Goal: Book appointment/travel/reservation

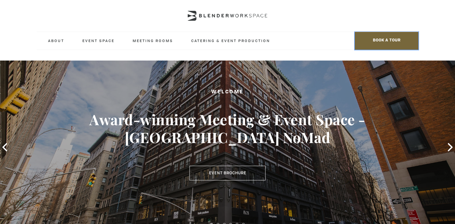
click at [385, 41] on span "BOOK A TOUR" at bounding box center [387, 41] width 64 height 18
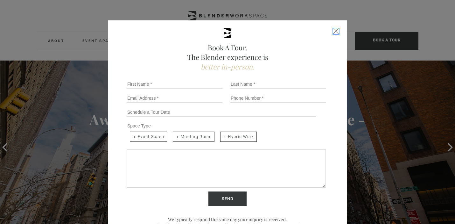
click at [336, 32] on div "Close form" at bounding box center [336, 31] width 6 height 6
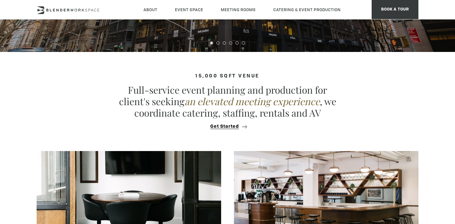
scroll to position [339, 0]
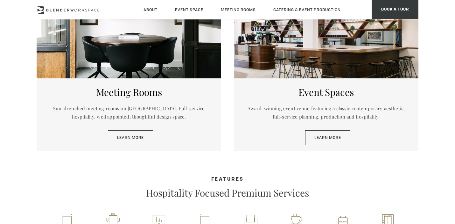
click at [150, 33] on div at bounding box center [129, 35] width 185 height 85
click at [142, 129] on div "Meeting Rooms Sun-drenched meeting rooms on Madison Avenue. Full-service hospit…" at bounding box center [129, 114] width 185 height 73
click at [141, 136] on link "Learn More" at bounding box center [130, 137] width 45 height 15
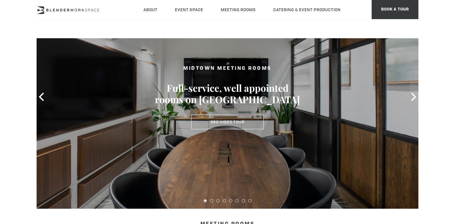
scroll to position [59, 0]
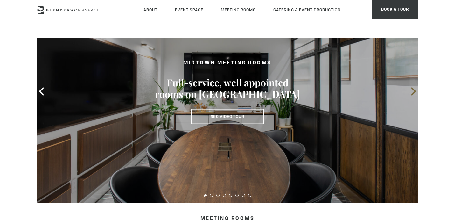
click at [410, 90] on icon at bounding box center [414, 91] width 8 height 8
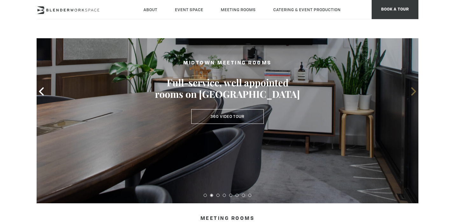
click at [410, 90] on icon at bounding box center [414, 91] width 8 height 8
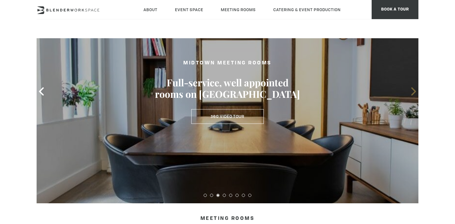
click at [410, 90] on icon at bounding box center [414, 91] width 8 height 8
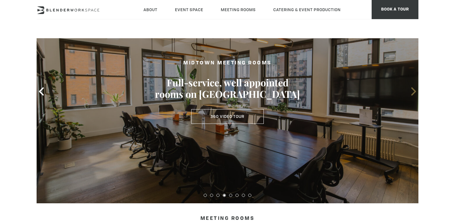
click at [410, 90] on icon at bounding box center [414, 91] width 8 height 8
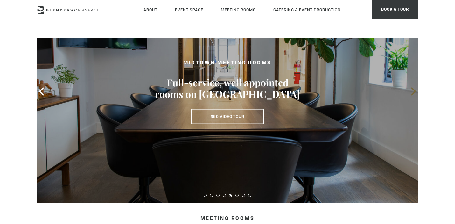
click at [410, 90] on icon at bounding box center [414, 91] width 8 height 8
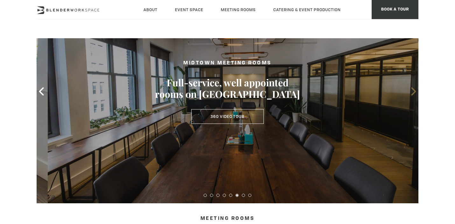
click at [410, 90] on icon at bounding box center [414, 91] width 8 height 8
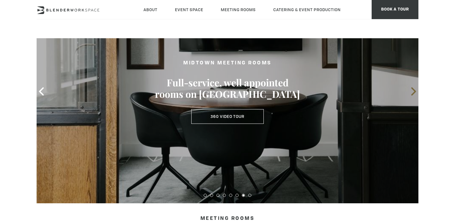
click at [410, 90] on icon at bounding box center [414, 91] width 8 height 8
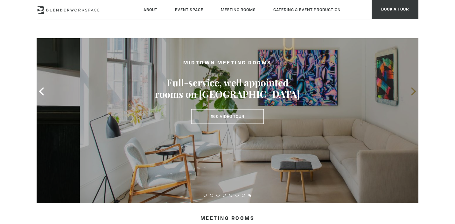
click at [410, 90] on icon at bounding box center [414, 91] width 8 height 8
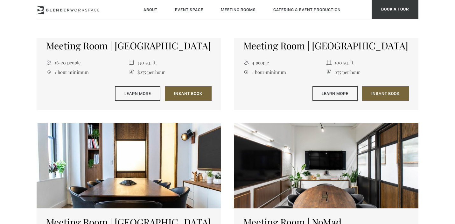
scroll to position [0, 0]
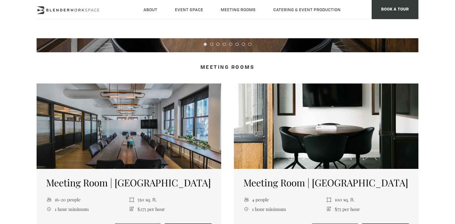
click at [318, 129] on div at bounding box center [326, 125] width 185 height 85
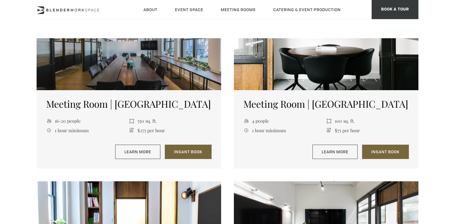
scroll to position [289, 0]
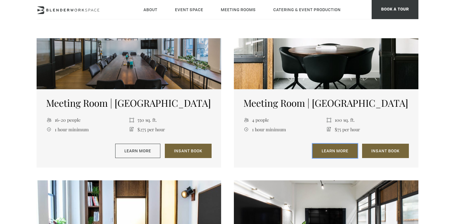
click at [340, 151] on link "Learn More" at bounding box center [335, 151] width 45 height 15
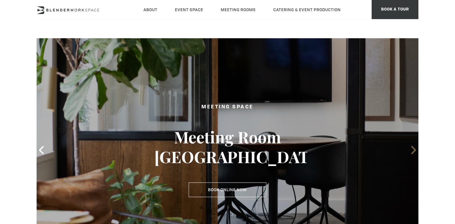
click at [415, 147] on icon at bounding box center [414, 150] width 8 height 8
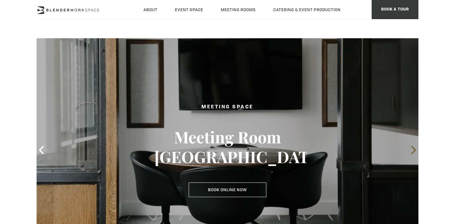
click at [415, 147] on icon at bounding box center [414, 150] width 8 height 8
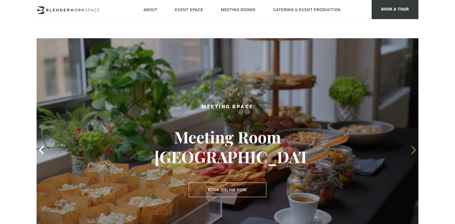
click at [415, 147] on icon at bounding box center [414, 150] width 8 height 8
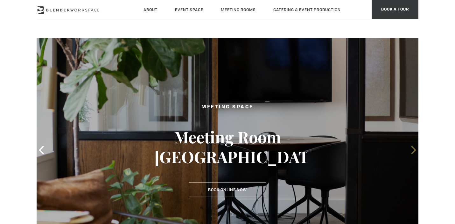
click at [415, 147] on icon at bounding box center [414, 150] width 8 height 8
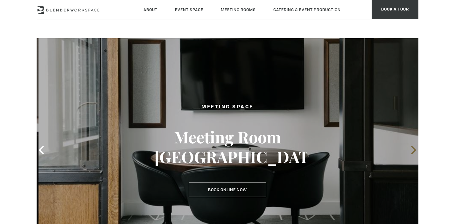
click at [415, 147] on icon at bounding box center [414, 150] width 8 height 8
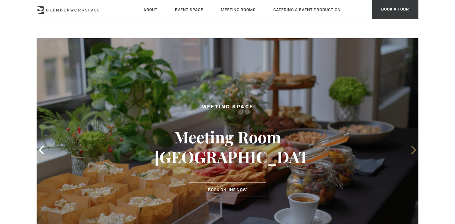
click at [415, 147] on icon at bounding box center [414, 150] width 8 height 8
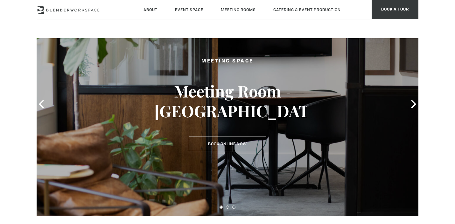
scroll to position [46, 0]
click at [411, 105] on icon at bounding box center [414, 104] width 8 height 8
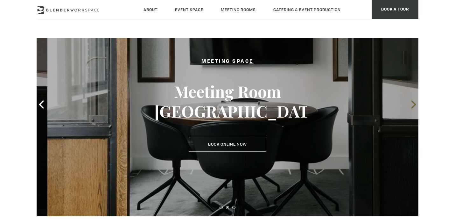
click at [411, 105] on icon at bounding box center [414, 104] width 8 height 8
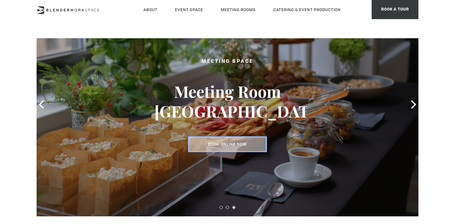
click at [228, 148] on link "Book Online Now" at bounding box center [228, 144] width 78 height 15
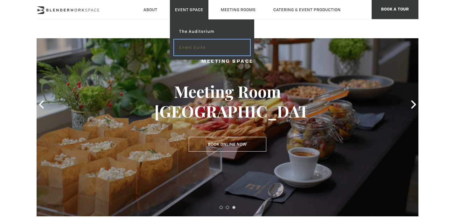
click at [193, 49] on link "Event Suite" at bounding box center [212, 47] width 76 height 16
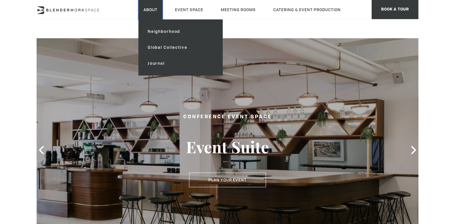
click at [153, 12] on link "About" at bounding box center [150, 9] width 24 height 19
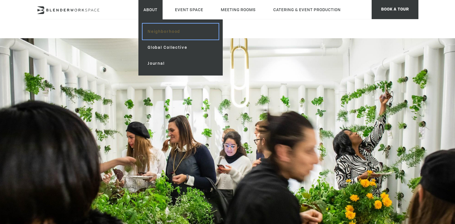
click at [162, 36] on link "Neighborhood" at bounding box center [181, 32] width 76 height 16
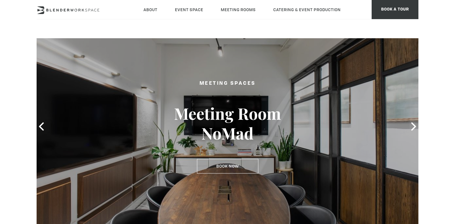
scroll to position [26, 0]
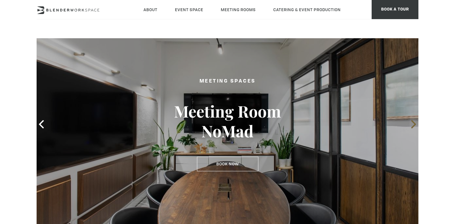
click at [415, 121] on icon at bounding box center [414, 124] width 8 height 8
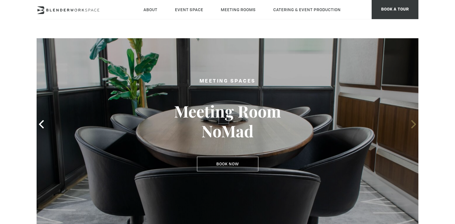
click at [415, 121] on icon at bounding box center [414, 124] width 8 height 8
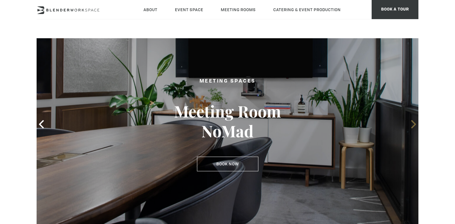
click at [415, 121] on icon at bounding box center [414, 124] width 8 height 8
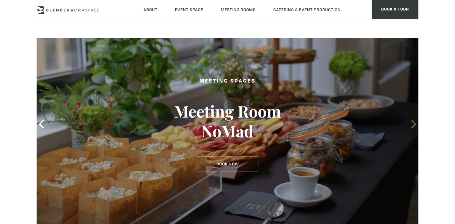
click at [415, 121] on icon at bounding box center [414, 124] width 8 height 8
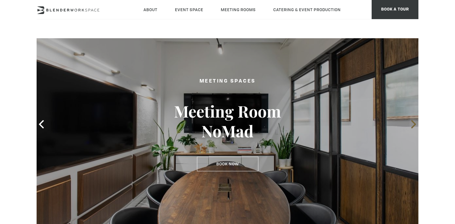
click at [415, 121] on icon at bounding box center [414, 124] width 8 height 8
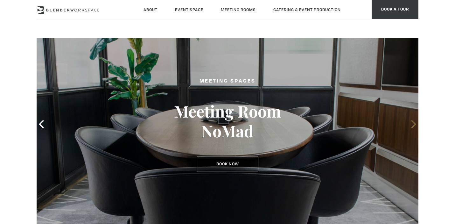
click at [415, 121] on icon at bounding box center [414, 124] width 8 height 8
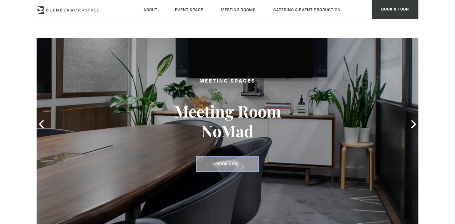
click at [227, 165] on link "Book Now" at bounding box center [227, 164] width 61 height 15
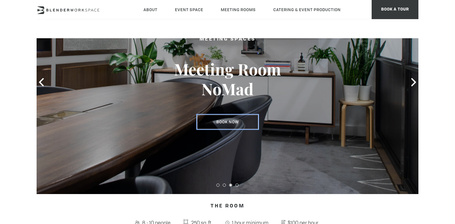
scroll to position [66, 0]
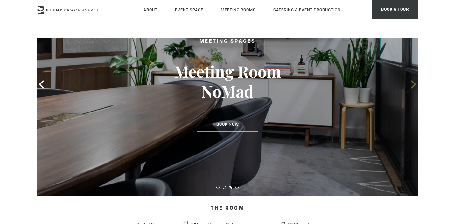
click at [411, 84] on icon at bounding box center [414, 84] width 8 height 8
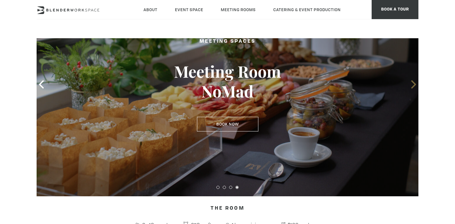
click at [411, 84] on icon at bounding box center [414, 84] width 8 height 8
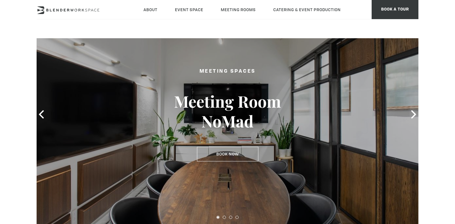
scroll to position [0, 0]
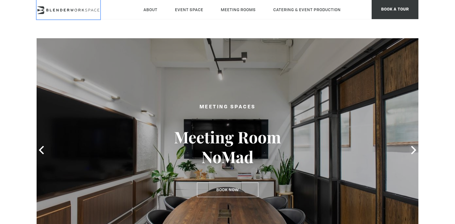
click at [87, 7] on icon at bounding box center [69, 10] width 64 height 8
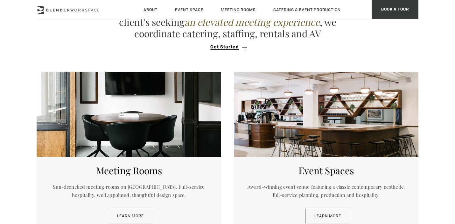
scroll to position [273, 0]
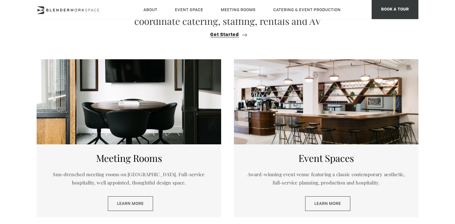
click at [176, 135] on div at bounding box center [129, 101] width 185 height 85
click at [306, 40] on section "15,000 sqft venue Full-service event planning and production for client's seeki…" at bounding box center [227, 6] width 455 height 92
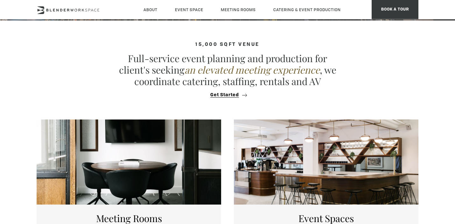
scroll to position [305, 0]
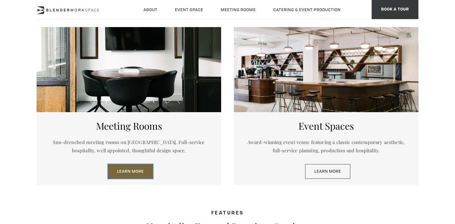
click at [127, 166] on link "Learn More" at bounding box center [130, 171] width 45 height 15
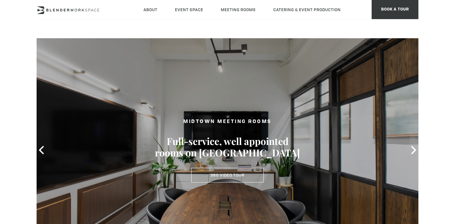
scroll to position [45, 0]
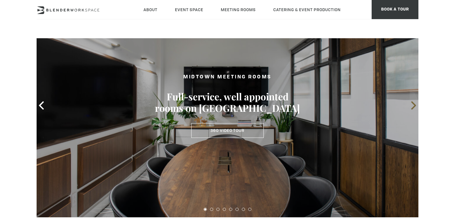
click at [413, 106] on icon at bounding box center [414, 105] width 8 height 8
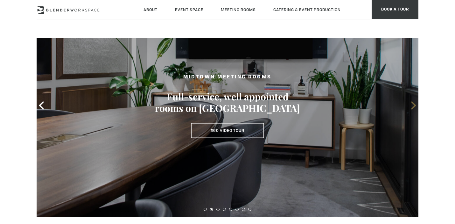
click at [413, 106] on icon at bounding box center [414, 105] width 8 height 8
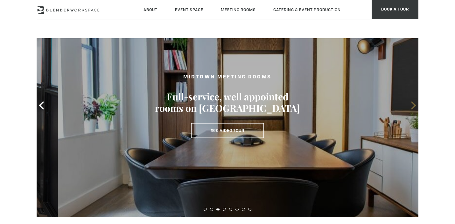
click at [413, 106] on icon at bounding box center [414, 105] width 8 height 8
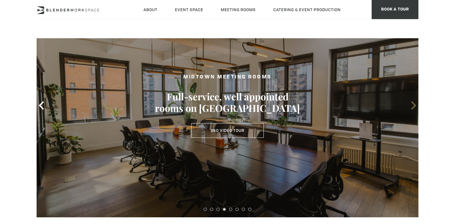
click at [413, 106] on icon at bounding box center [414, 105] width 8 height 8
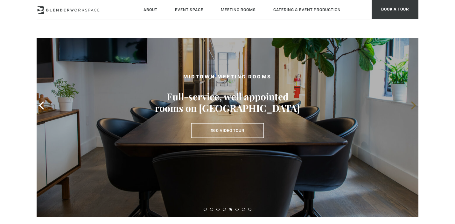
click at [413, 106] on icon at bounding box center [414, 105] width 8 height 8
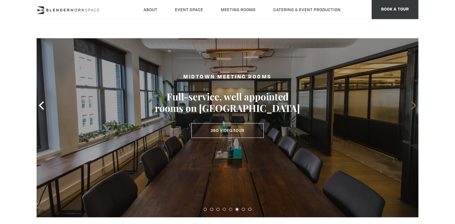
click at [413, 106] on icon at bounding box center [414, 105] width 8 height 8
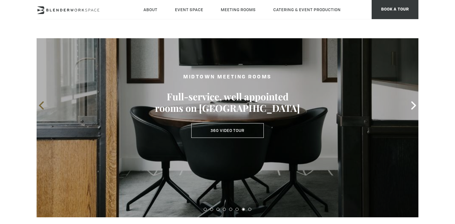
click at [43, 106] on icon at bounding box center [41, 105] width 8 height 8
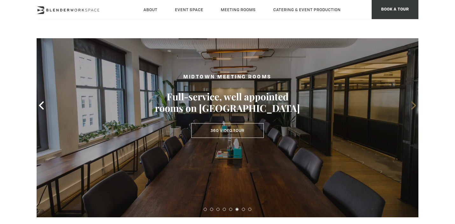
click at [410, 105] on icon at bounding box center [414, 105] width 8 height 8
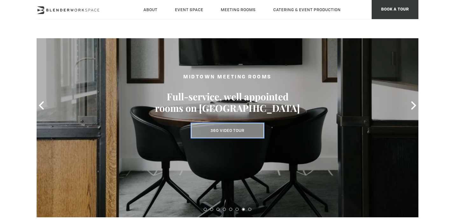
click at [239, 133] on link "360 Video Tour" at bounding box center [227, 130] width 73 height 15
click at [234, 132] on link "360 Video Tour" at bounding box center [227, 130] width 73 height 15
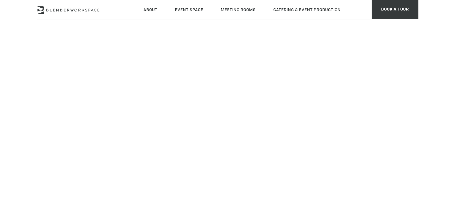
scroll to position [80, 0]
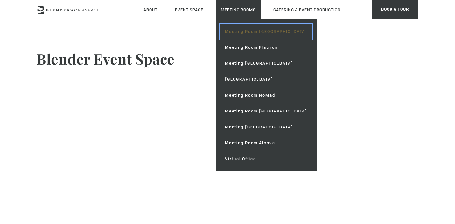
click at [251, 32] on link "Meeting Room [GEOGRAPHIC_DATA]" at bounding box center [266, 32] width 93 height 16
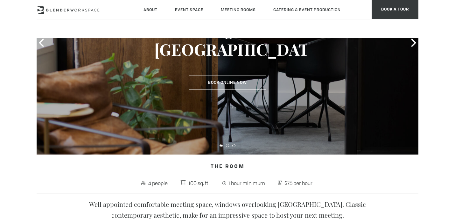
scroll to position [22, 0]
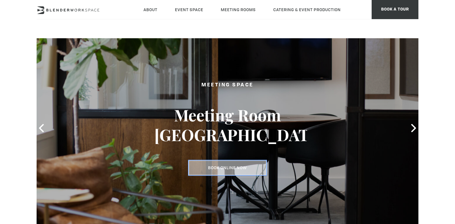
click at [248, 165] on link "Book Online Now" at bounding box center [228, 167] width 78 height 15
